Goal: Information Seeking & Learning: Learn about a topic

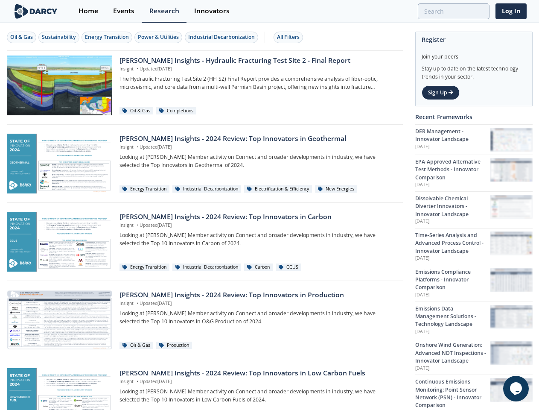
click at [22, 37] on div "Oil & Gas" at bounding box center [21, 37] width 23 height 8
click at [59, 37] on div "Sustainability" at bounding box center [59, 37] width 34 height 8
click at [108, 37] on div "Energy Transition" at bounding box center [107, 37] width 44 height 8
click at [160, 37] on div "Power & Utilities" at bounding box center [158, 37] width 41 height 8
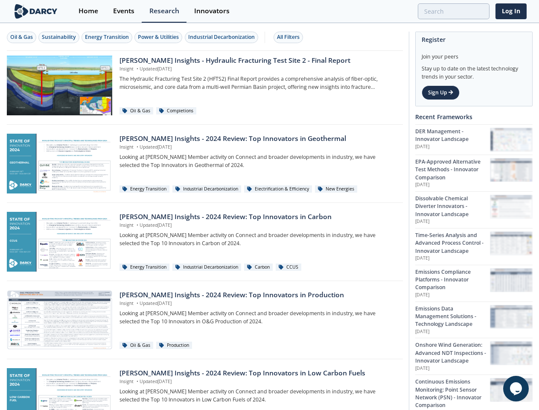
click at [223, 37] on div "Industrial Decarbonization" at bounding box center [221, 37] width 67 height 8
click at [291, 37] on div "All Filters" at bounding box center [288, 37] width 23 height 8
click at [516, 388] on icon "$i18n('chat', 'chat_widget')" at bounding box center [516, 388] width 12 height 13
